Goal: Information Seeking & Learning: Find specific page/section

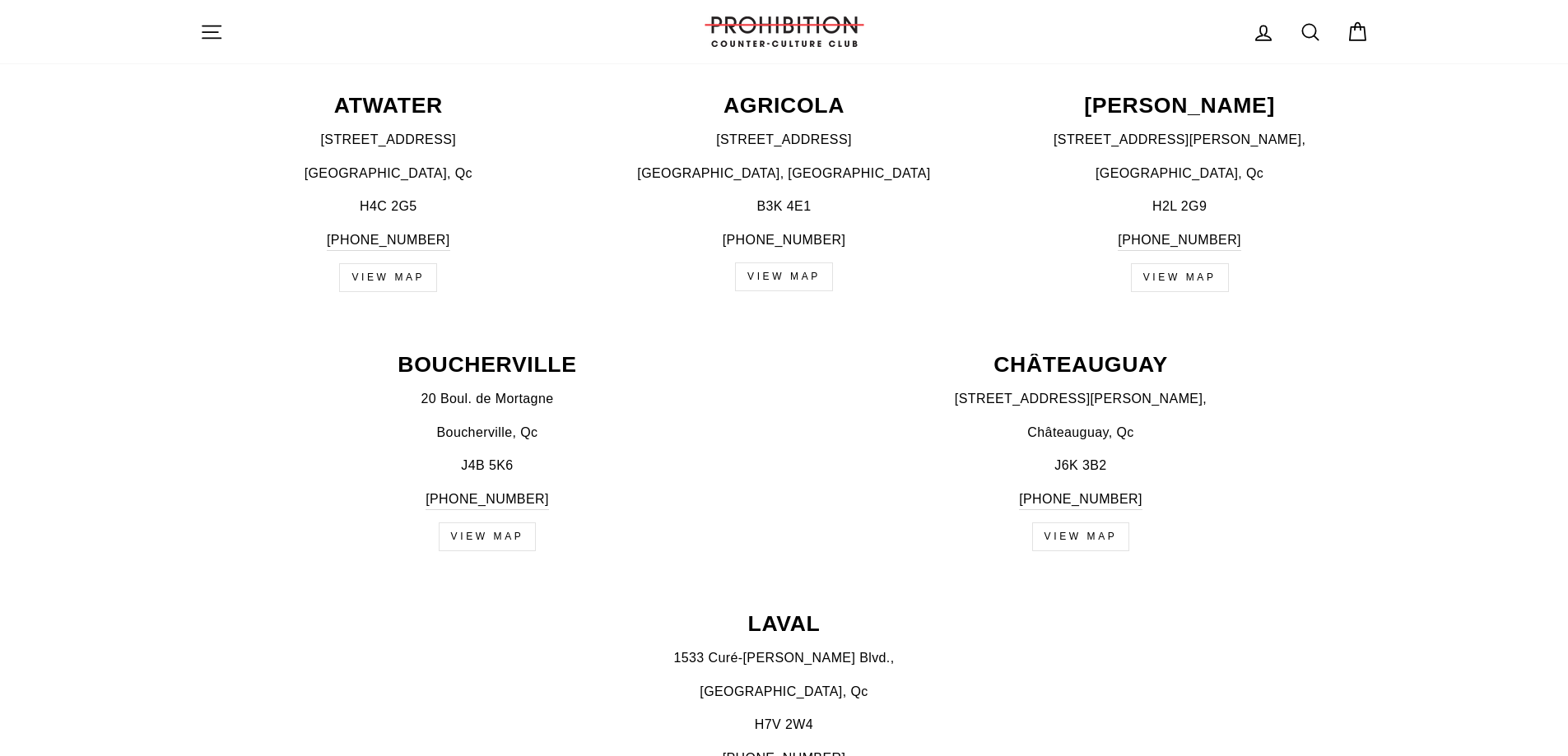
scroll to position [685, 0]
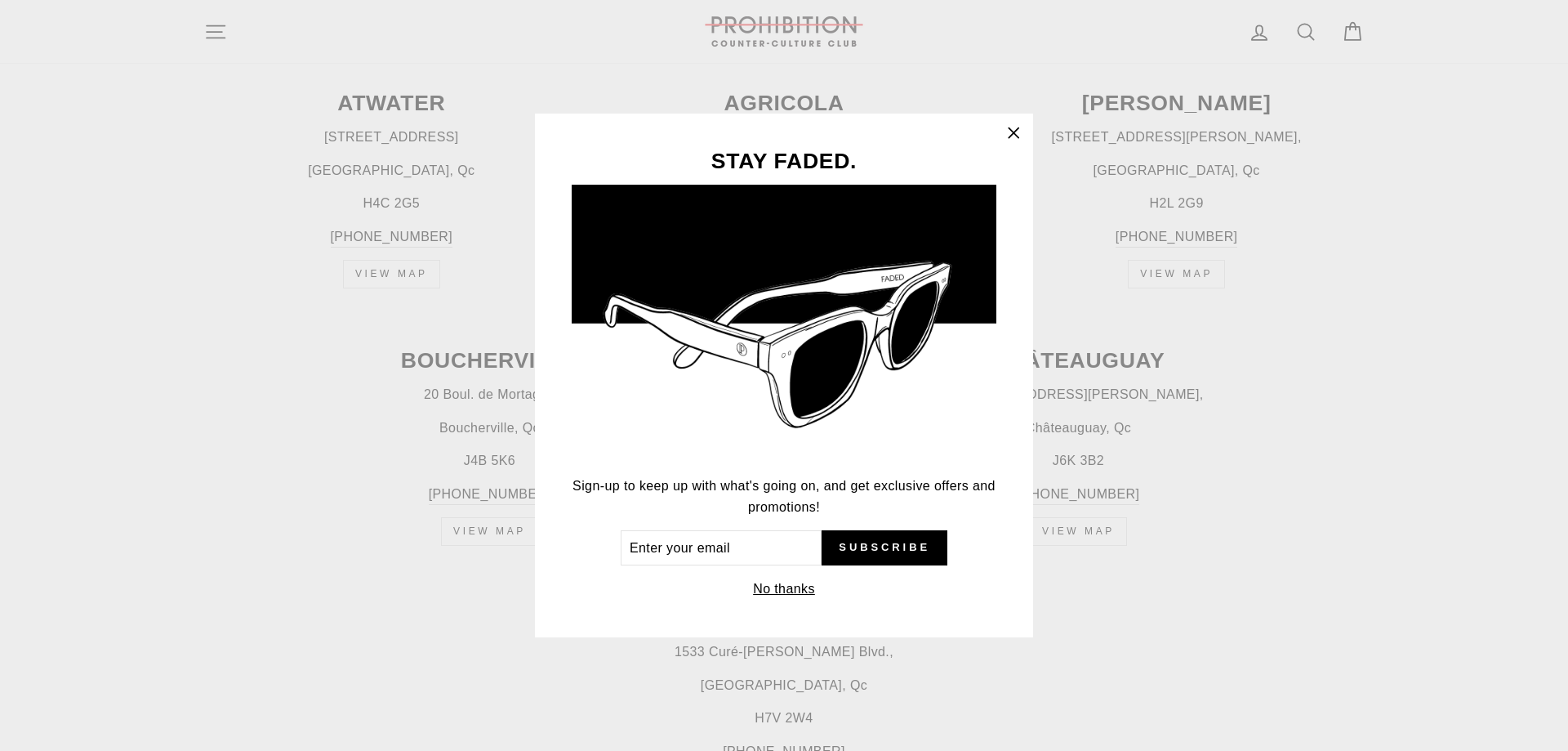
click at [1012, 134] on icon "button" at bounding box center [1013, 132] width 10 height 10
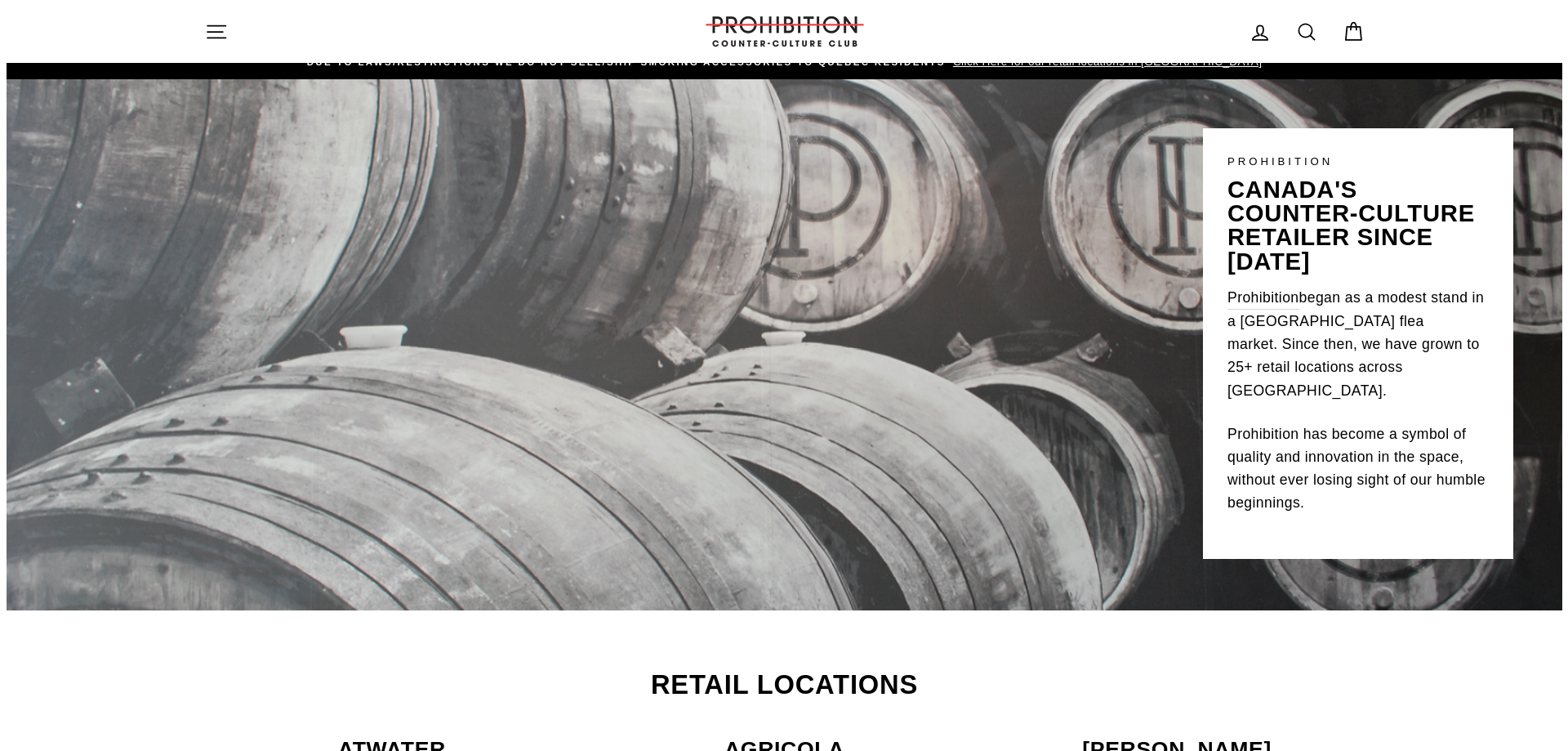
scroll to position [0, 0]
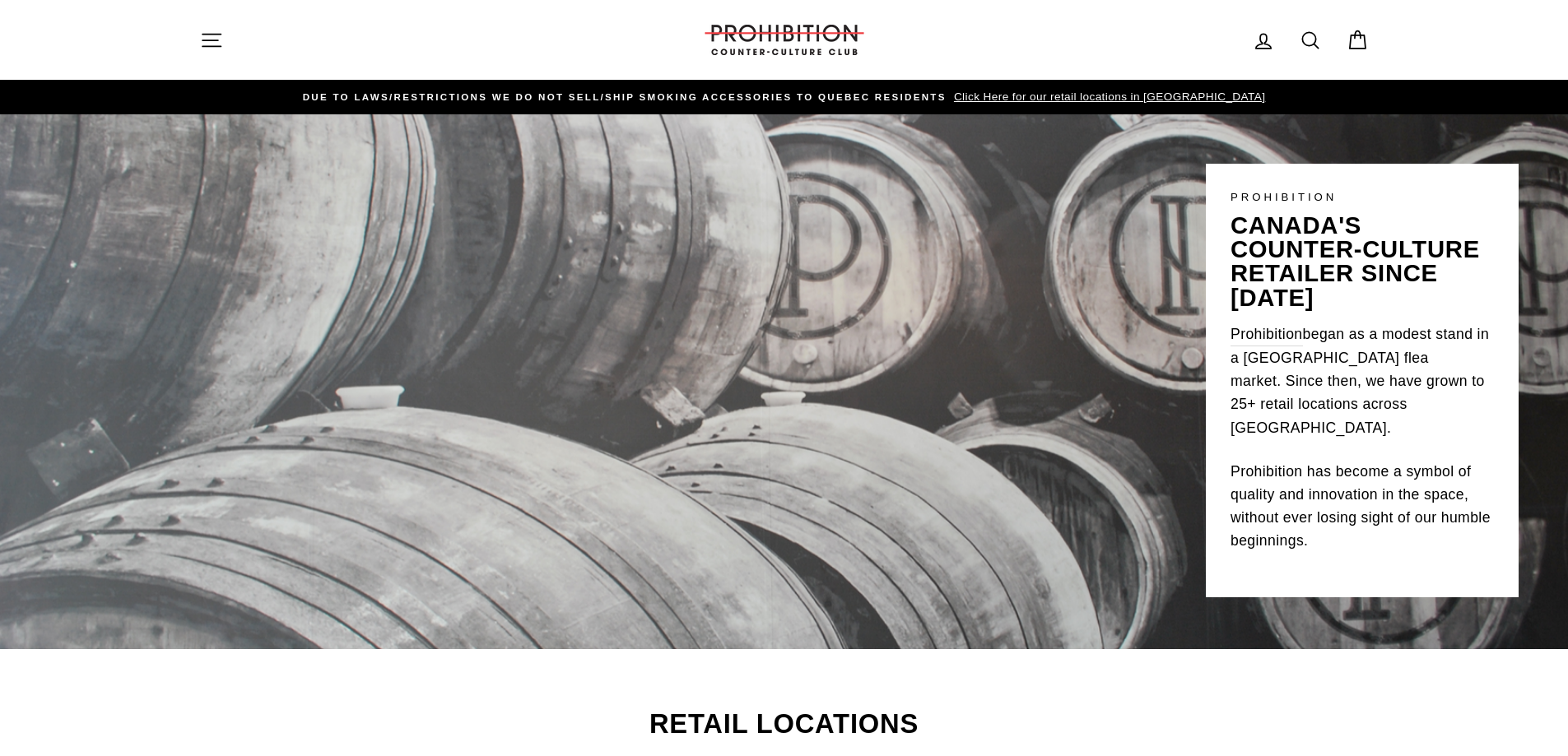
click at [222, 36] on icon "button" at bounding box center [211, 40] width 23 height 23
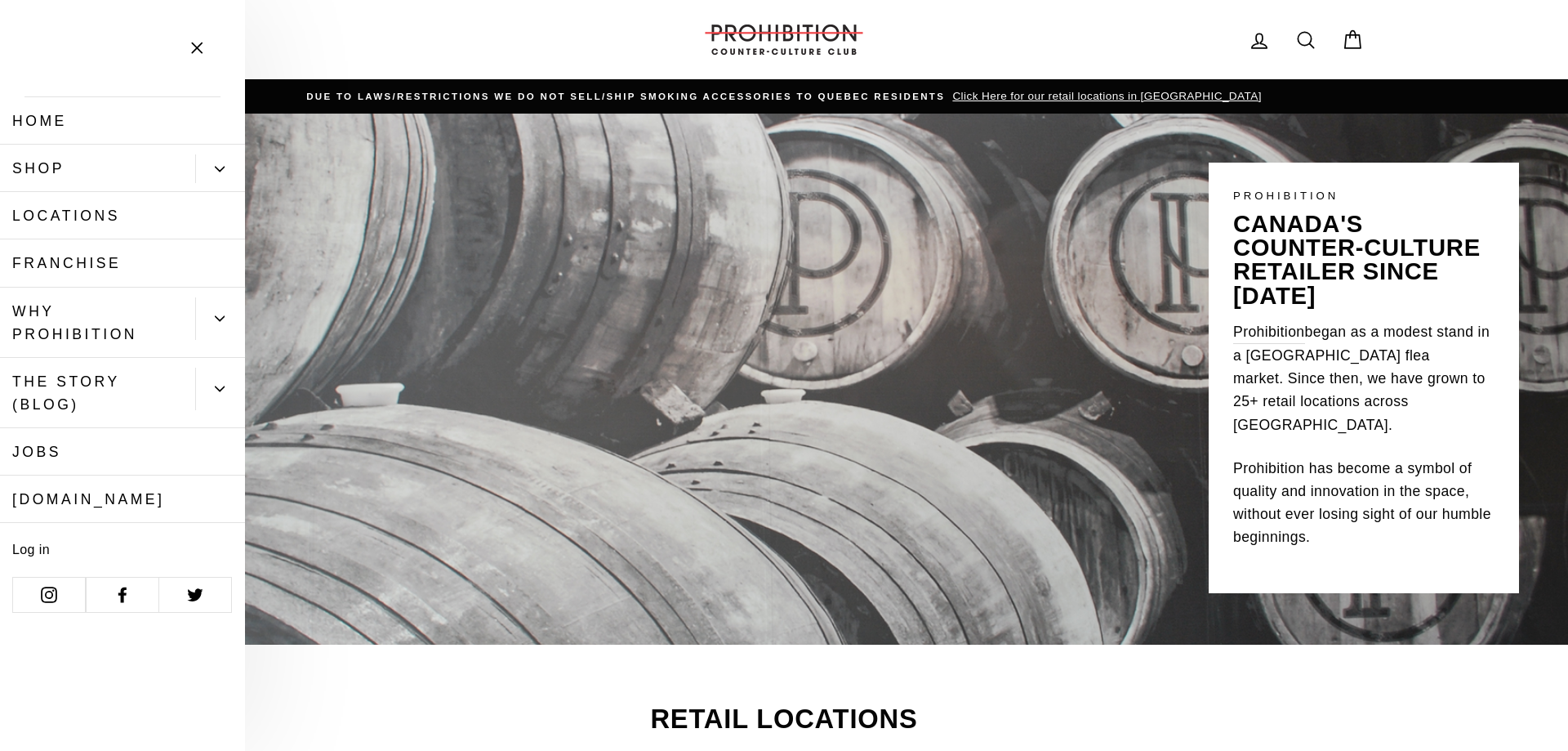
click at [214, 172] on button "Primary" at bounding box center [219, 169] width 50 height 29
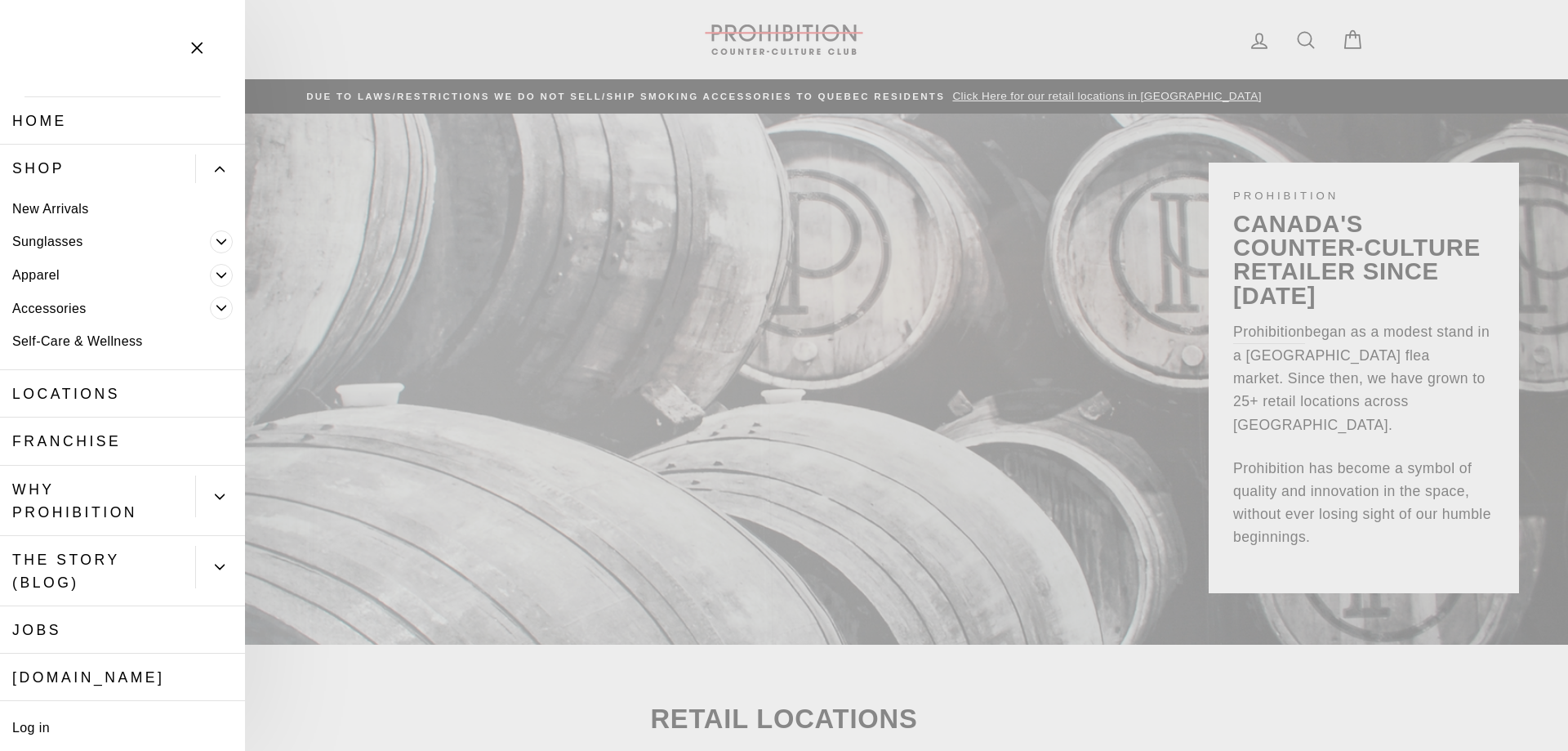
click at [55, 168] on link "Shop" at bounding box center [97, 168] width 195 height 47
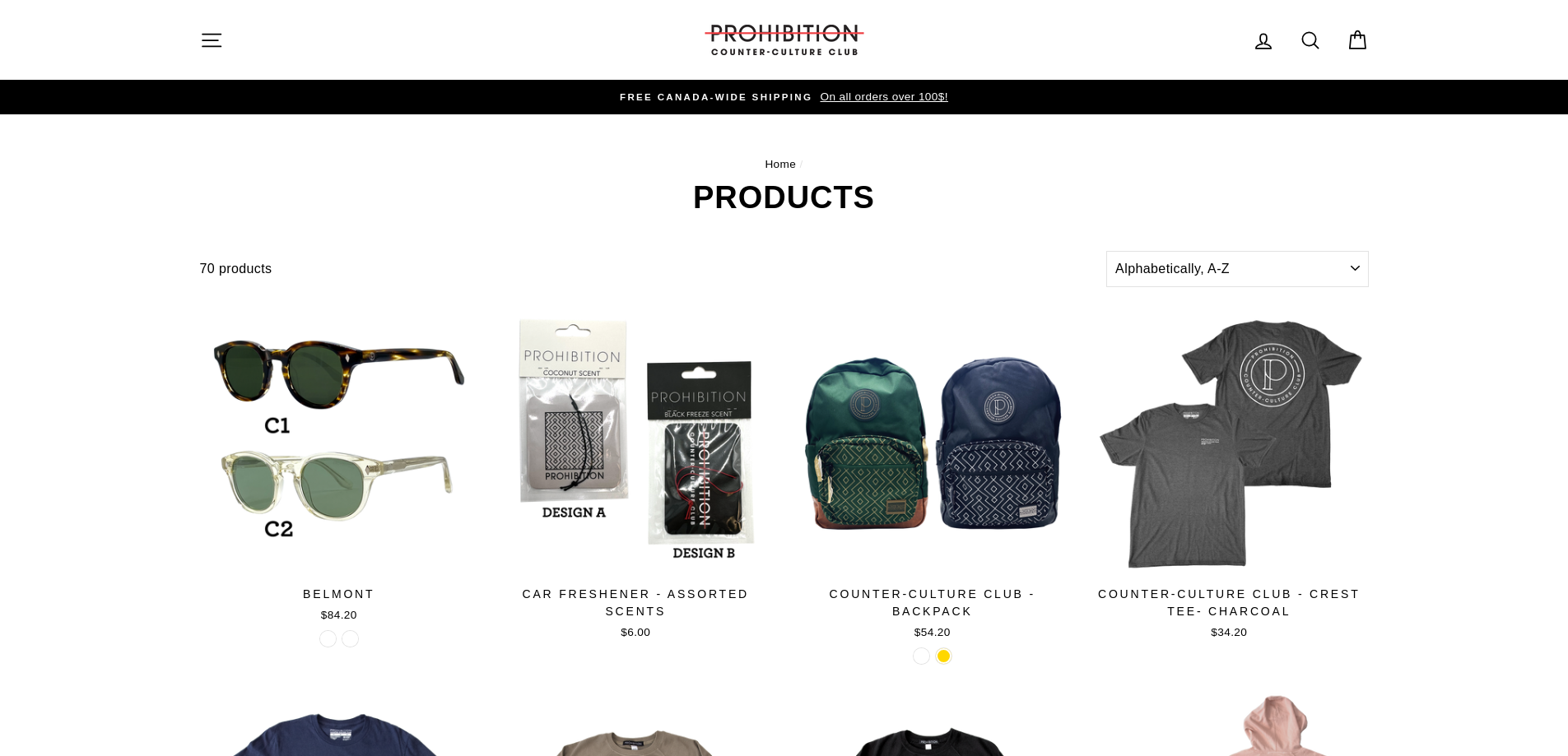
click at [1312, 29] on icon at bounding box center [1310, 40] width 23 height 23
click at [0, 0] on input "Search our store" at bounding box center [0, 0] width 0 height 0
click at [1254, 43] on input "Search our store" at bounding box center [777, 39] width 1084 height 55
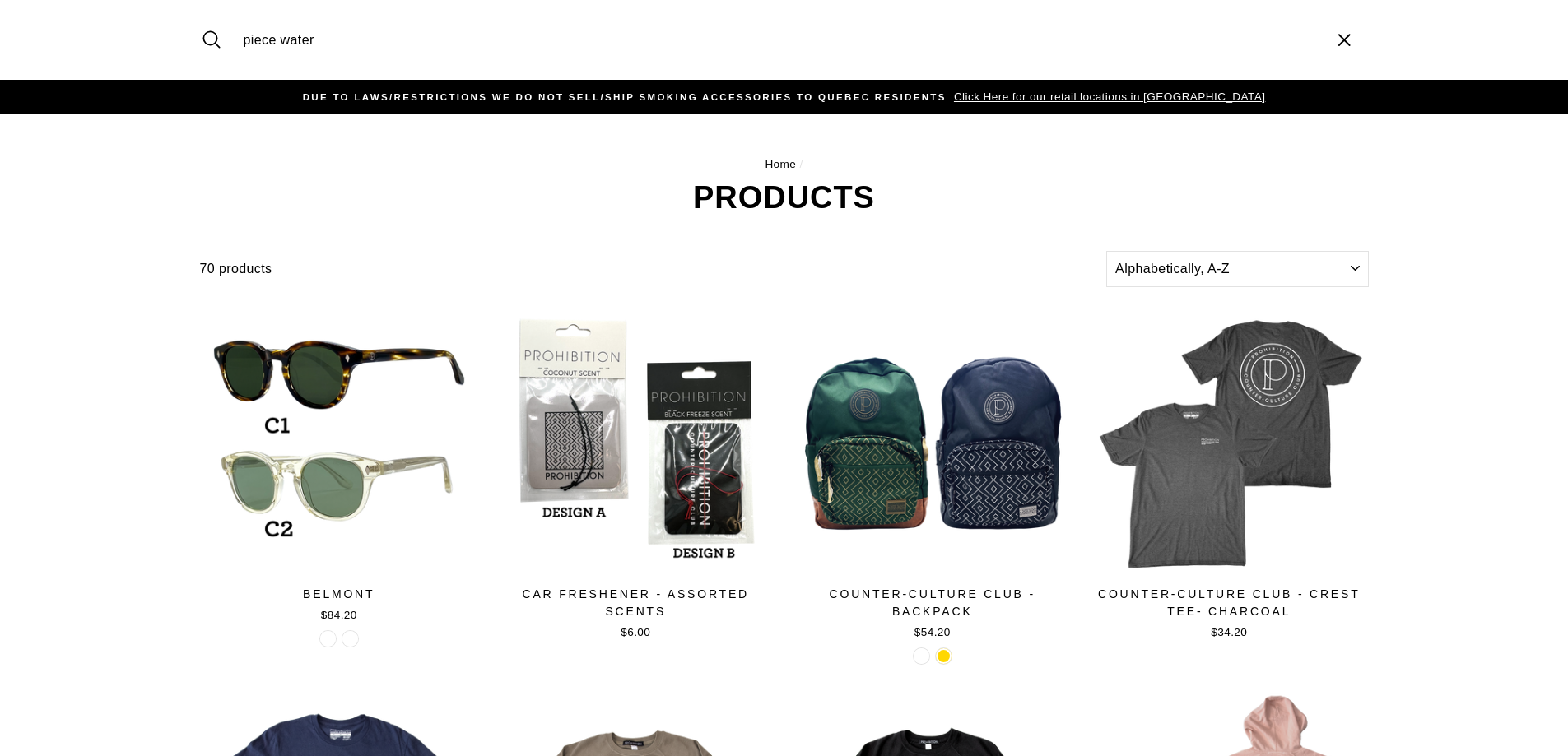
type input "piece water"
click at [200, 12] on button "Search" at bounding box center [217, 39] width 35 height 55
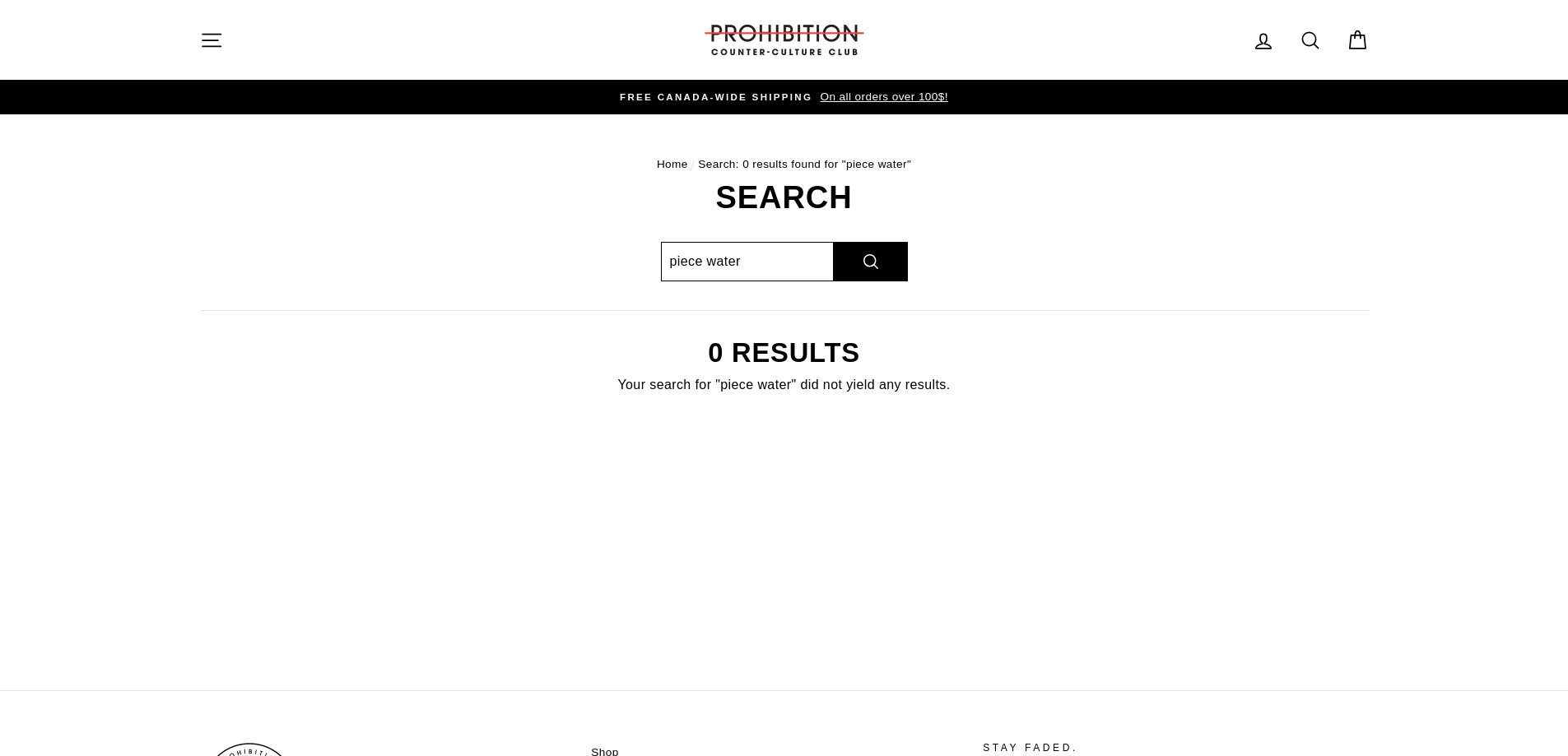
drag, startPoint x: 707, startPoint y: 265, endPoint x: 571, endPoint y: 254, distance: 136.4
click at [571, 254] on div "Search piece water Search 0 results Your search for "piece water" did not yield…" at bounding box center [776, 309] width 1187 height 255
type input "water"
click at [834, 242] on button "Search" at bounding box center [870, 261] width 74 height 39
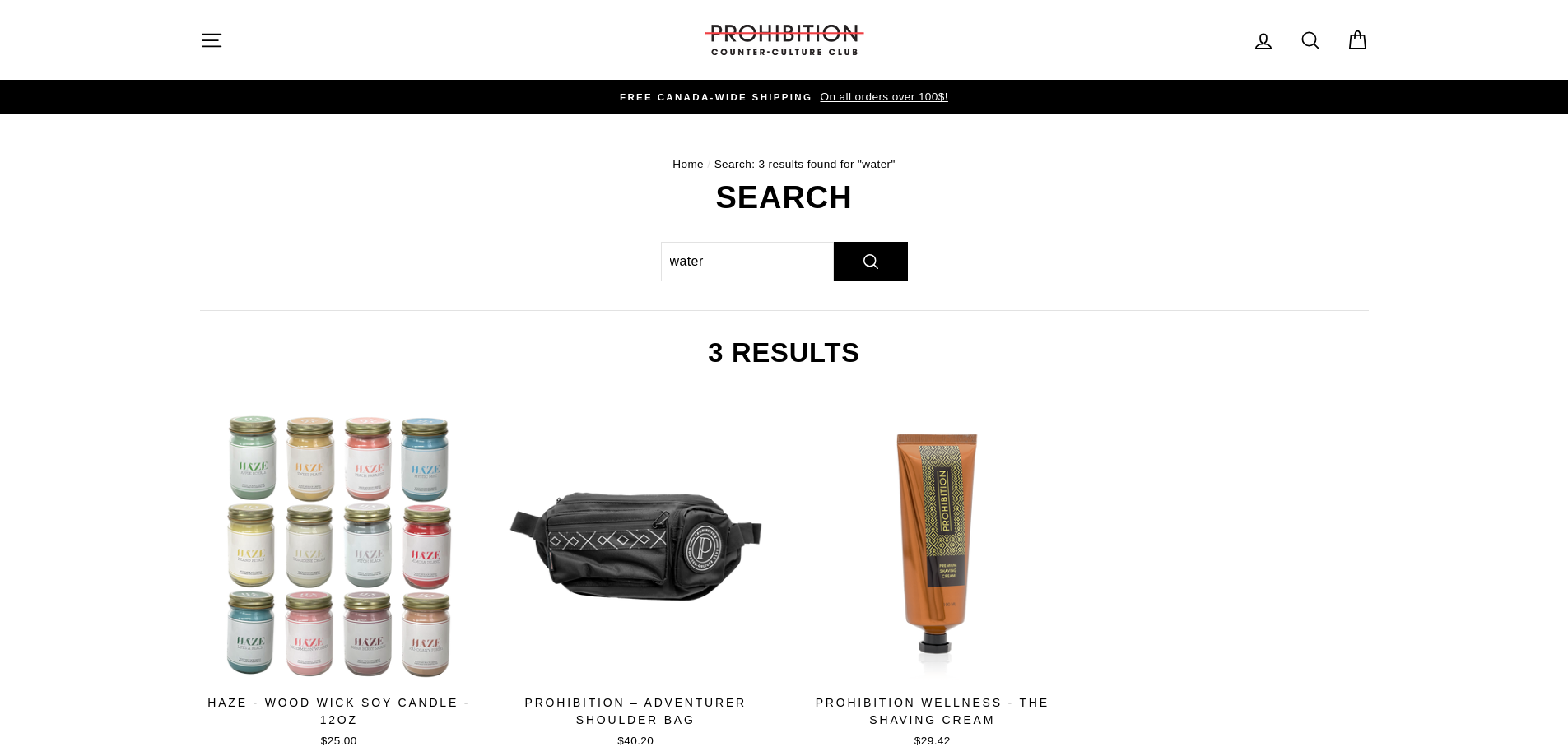
click at [202, 32] on icon "button" at bounding box center [211, 40] width 23 height 23
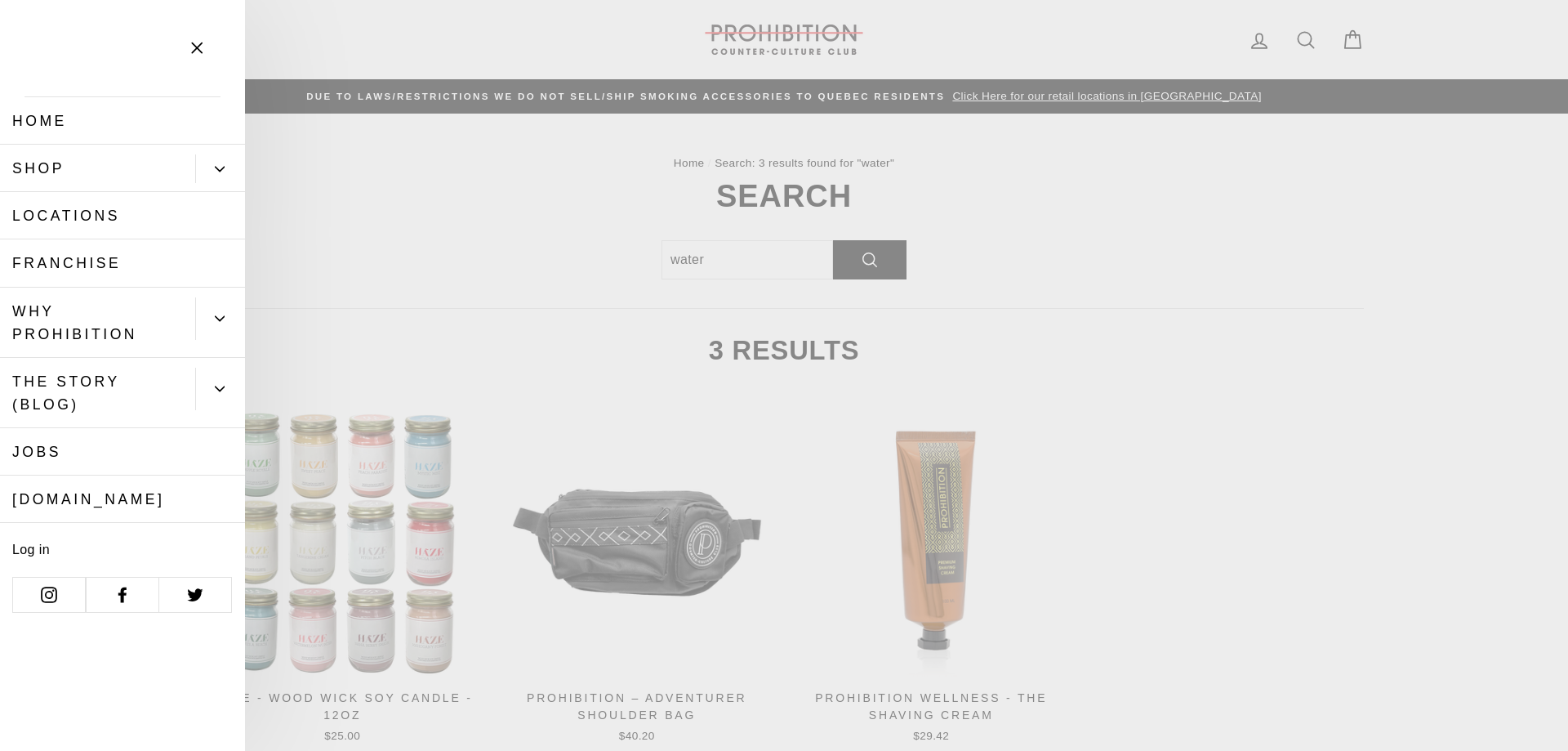
click at [1189, 399] on main "Home / Search: 3 results found for "water" Search water Search 3 results Quick …" at bounding box center [784, 474] width 1568 height 721
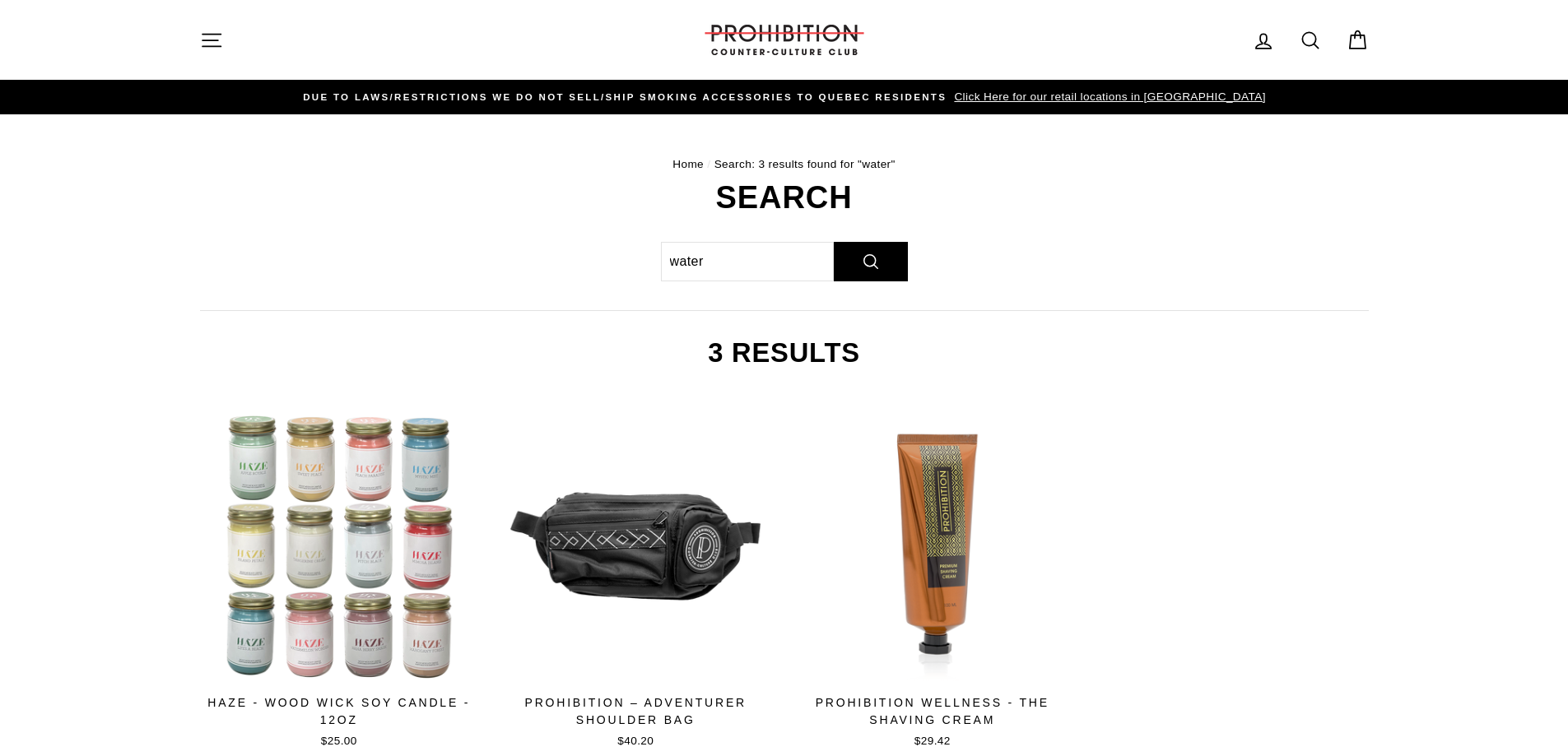
click at [1115, 93] on span "Click Here for our retail locations in [GEOGRAPHIC_DATA]" at bounding box center [1108, 96] width 316 height 12
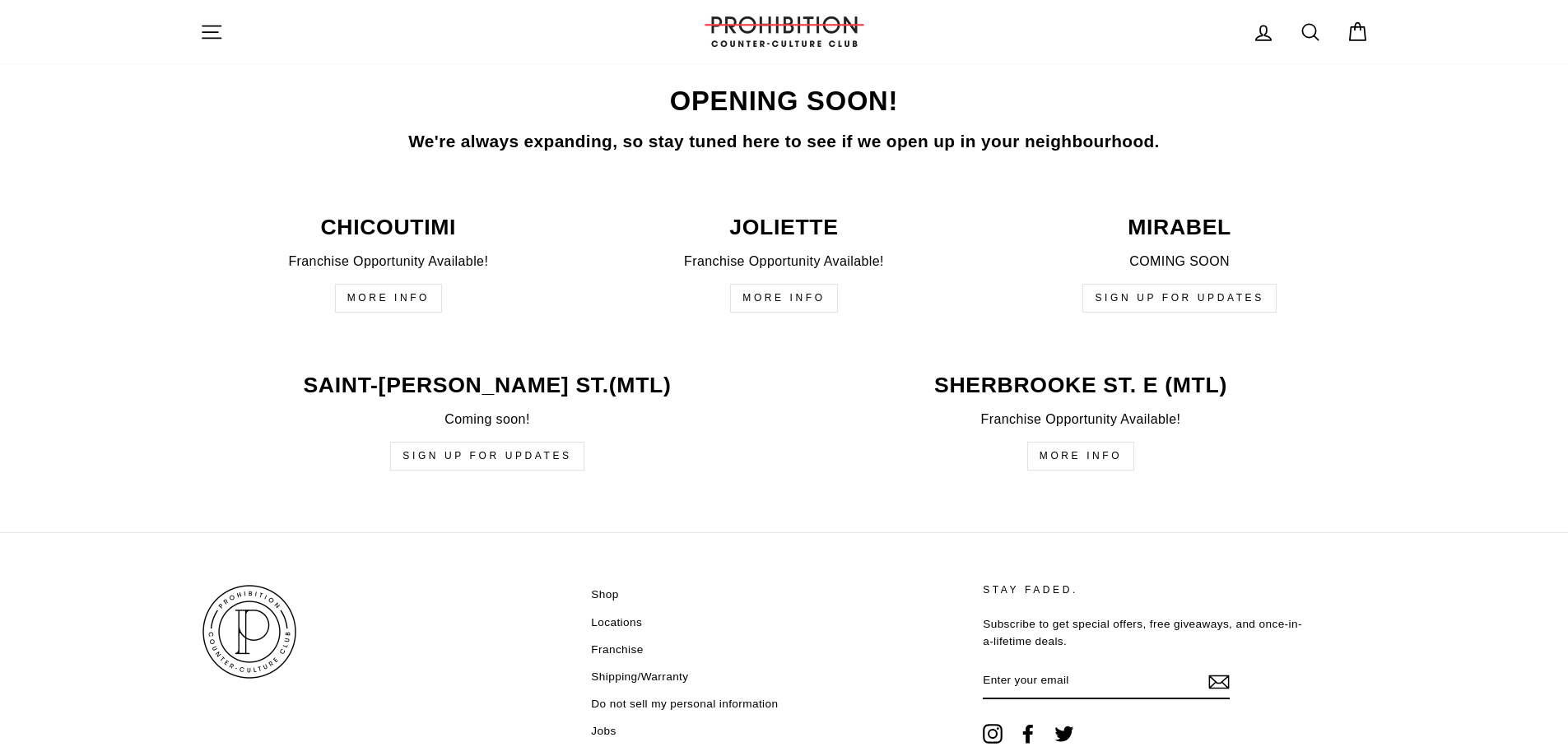
scroll to position [3852, 0]
